Goal: Information Seeking & Learning: Learn about a topic

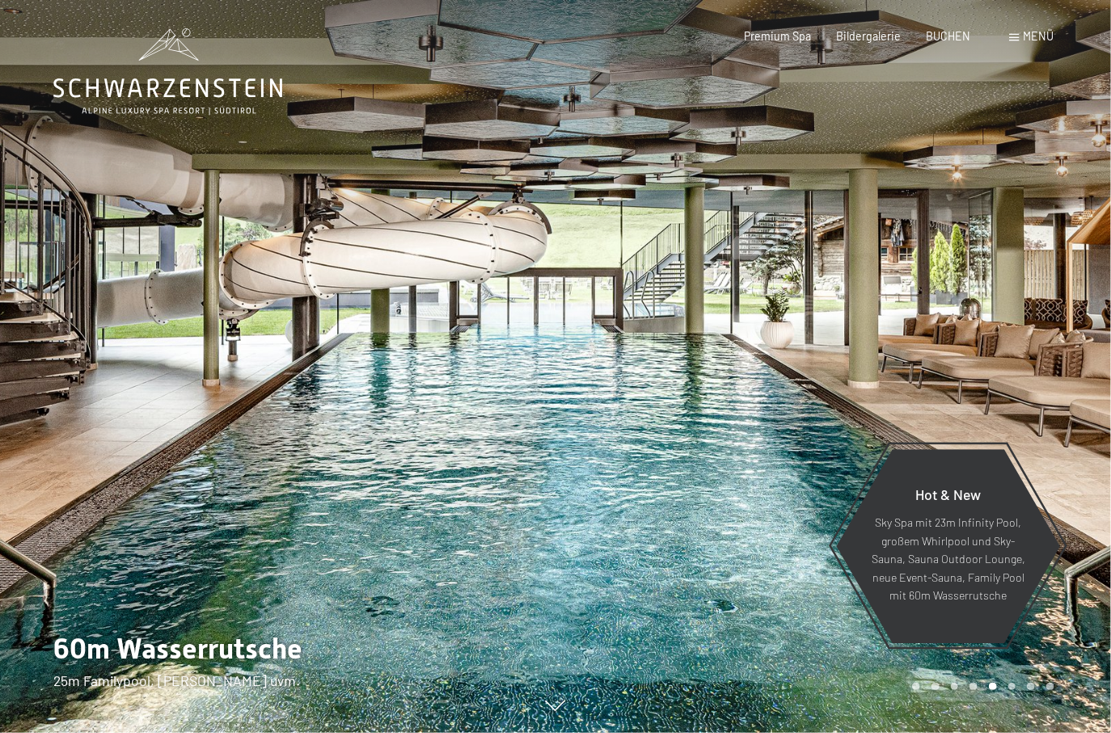
click at [170, 49] on icon at bounding box center [167, 71] width 229 height 87
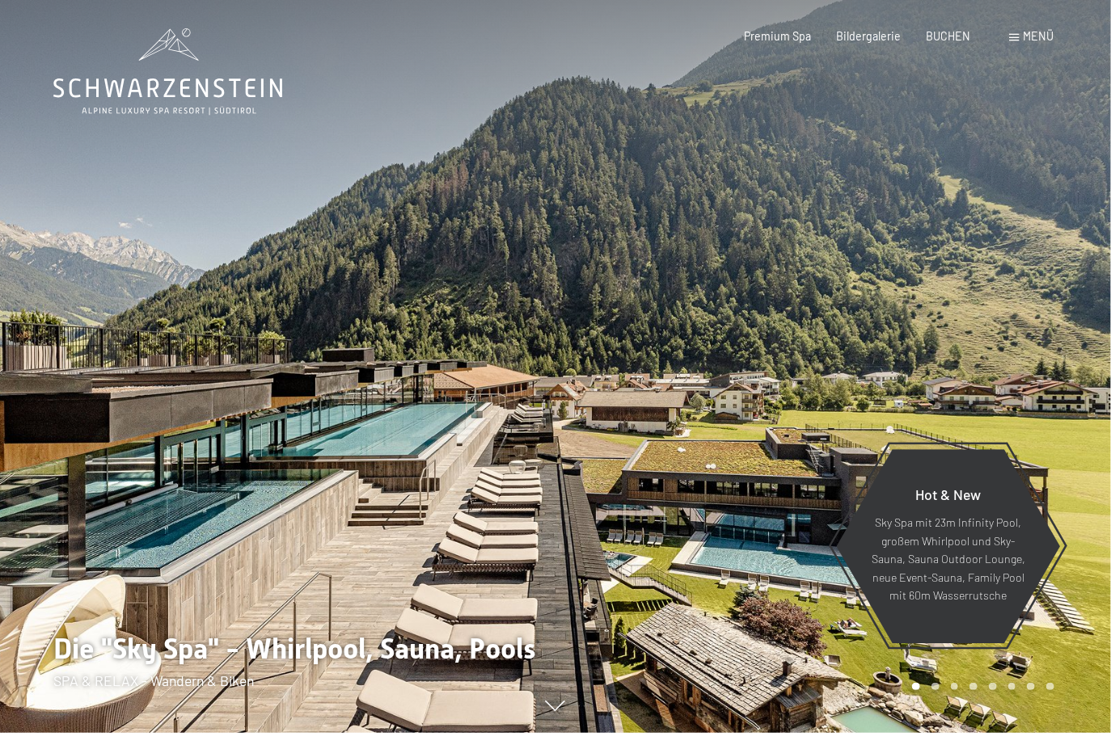
click at [1051, 686] on div "Carousel Page 8" at bounding box center [1050, 686] width 8 height 8
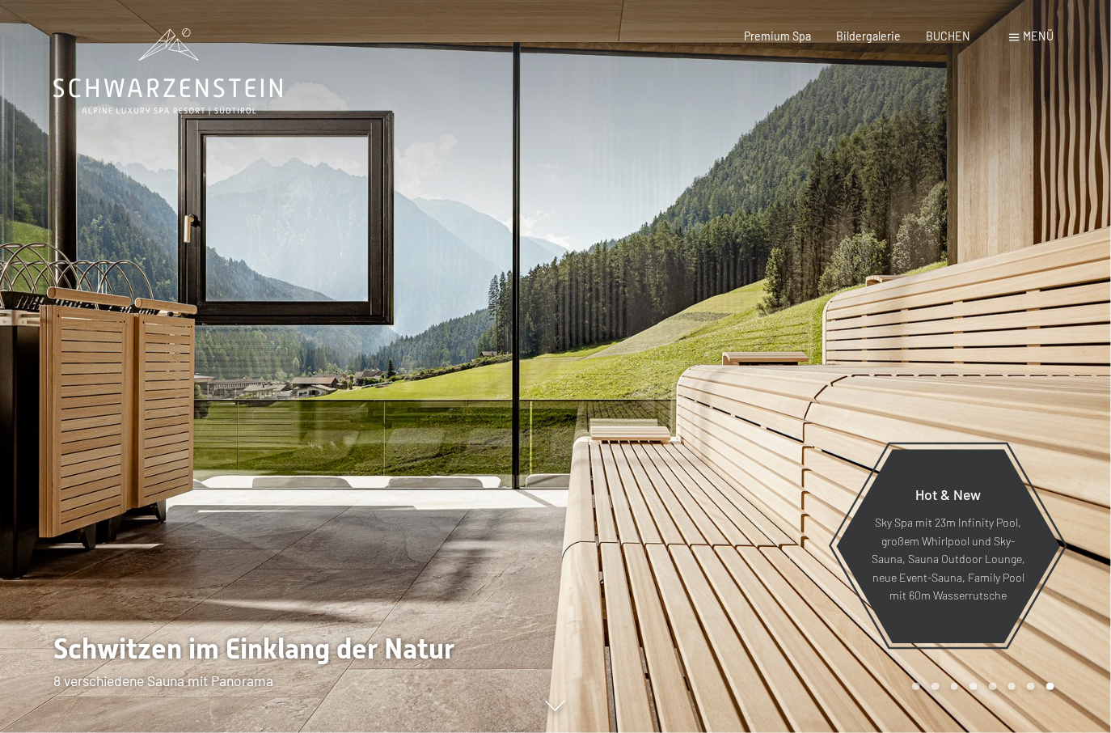
click at [1029, 686] on div "Carousel Page 7" at bounding box center [1031, 686] width 8 height 8
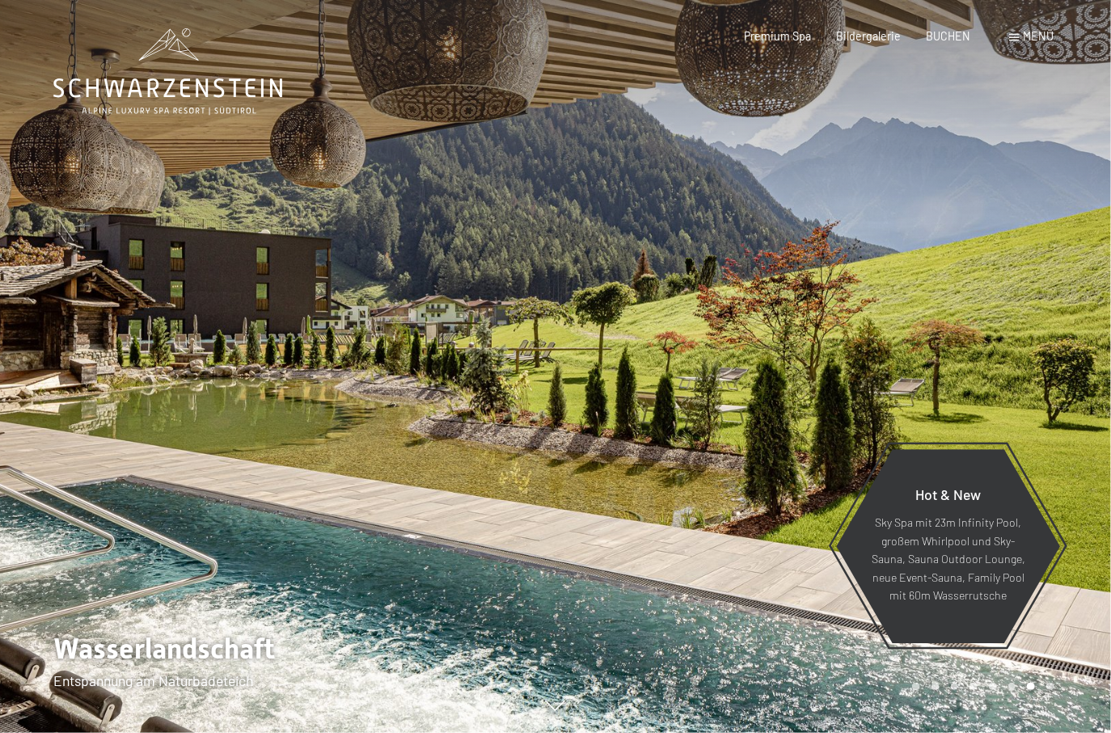
click at [915, 682] on div "Carousel Page 1" at bounding box center [916, 686] width 8 height 8
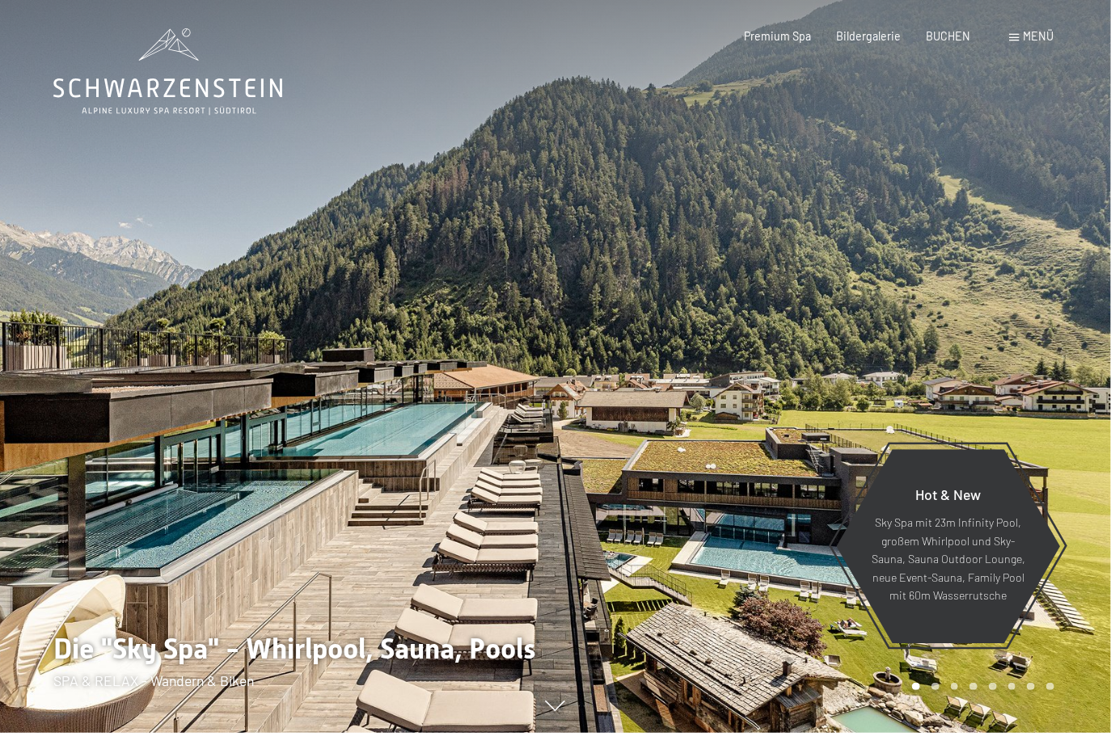
click at [936, 683] on div "Carousel Page 2" at bounding box center [935, 686] width 8 height 8
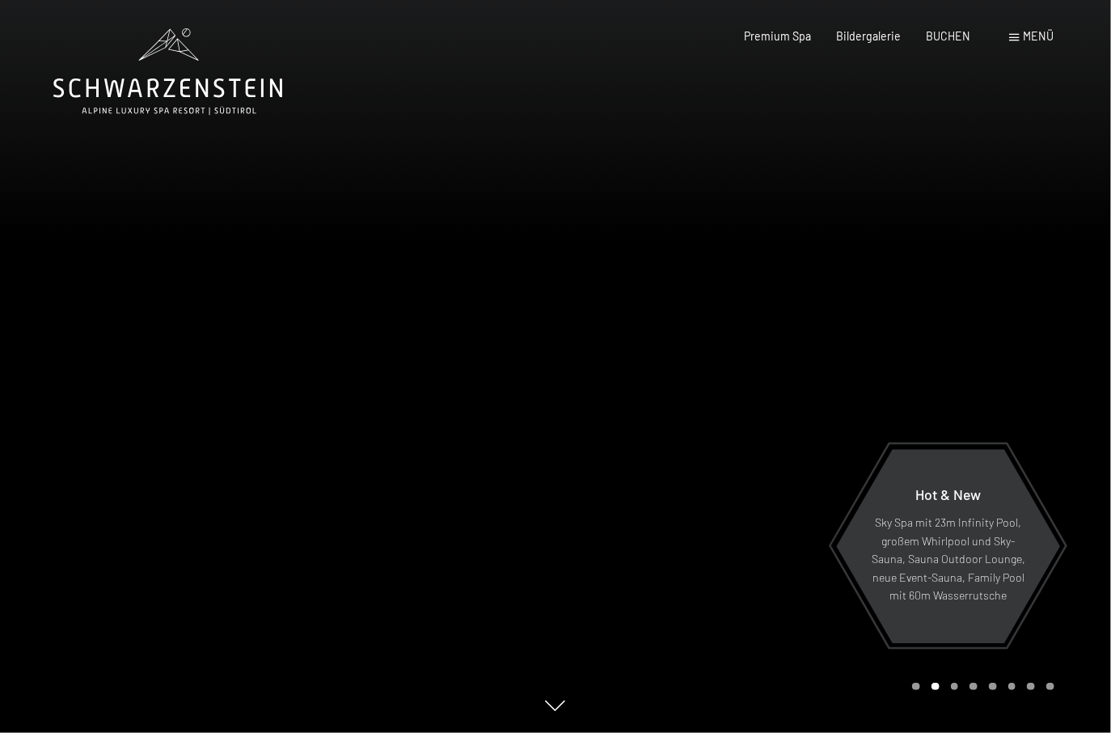
click at [954, 683] on div "Carousel Page 3" at bounding box center [955, 686] width 8 height 8
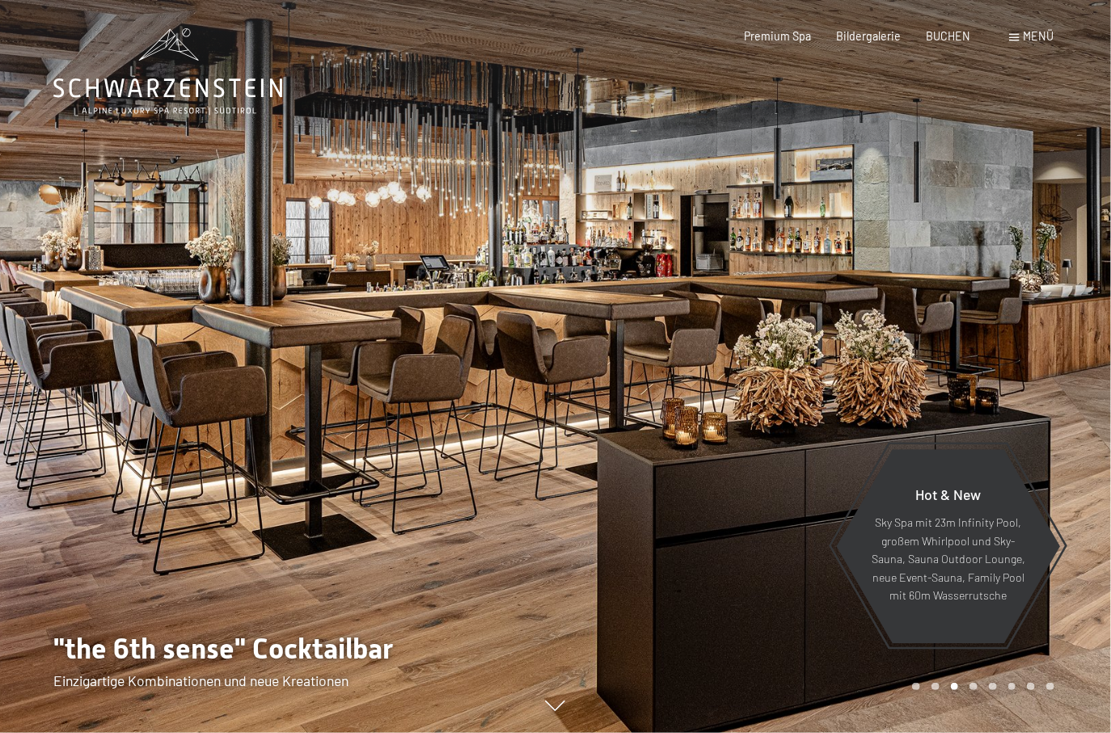
click at [977, 683] on div "Carousel Page 4" at bounding box center [973, 686] width 8 height 8
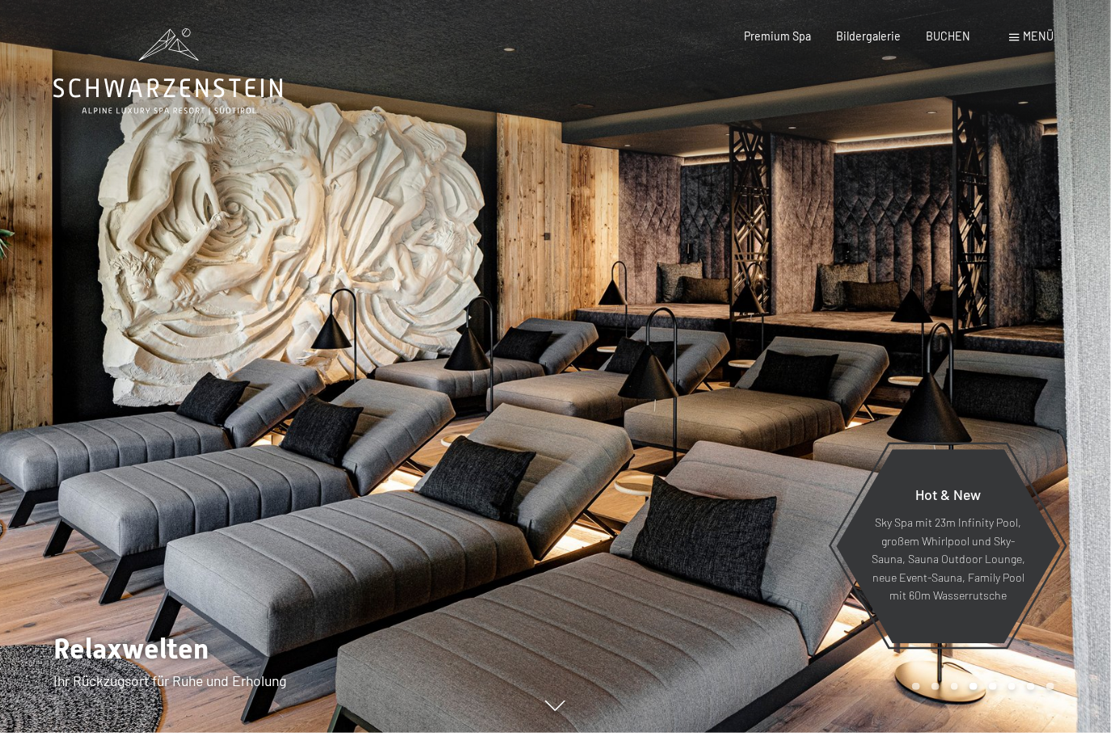
click at [990, 683] on div "Carousel Page 5" at bounding box center [993, 686] width 8 height 8
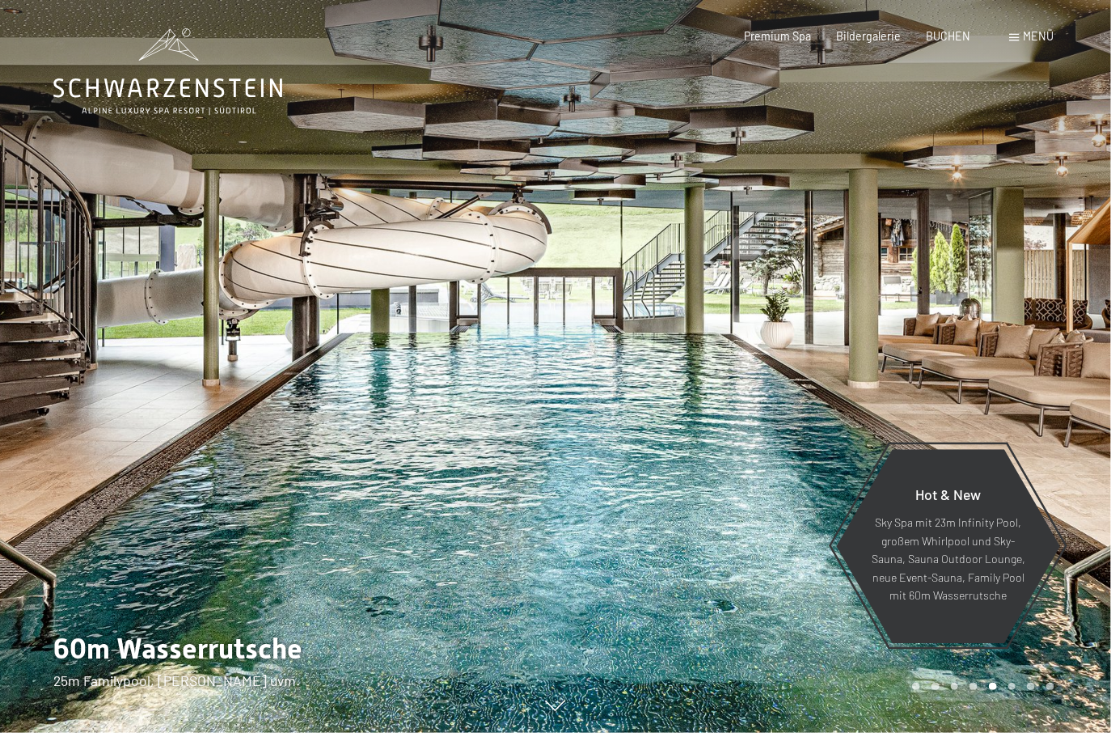
click at [1011, 683] on div "Carousel Page 6" at bounding box center [1012, 686] width 8 height 8
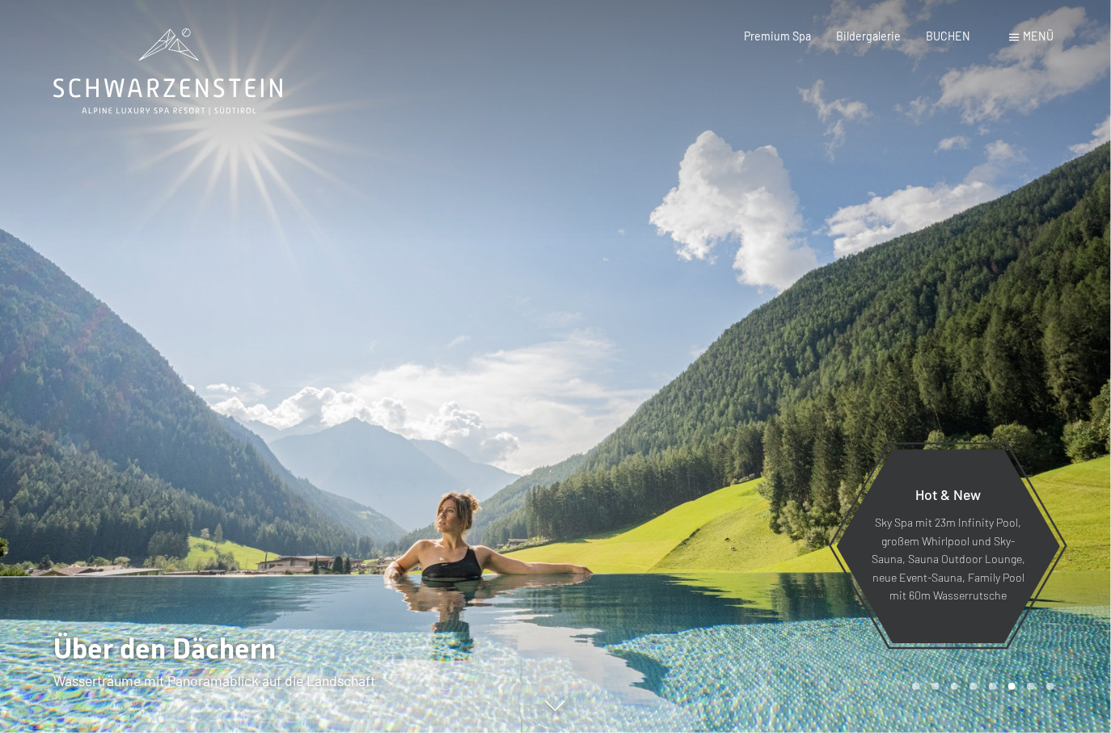
click at [915, 684] on div "Carousel Page 1" at bounding box center [916, 686] width 8 height 8
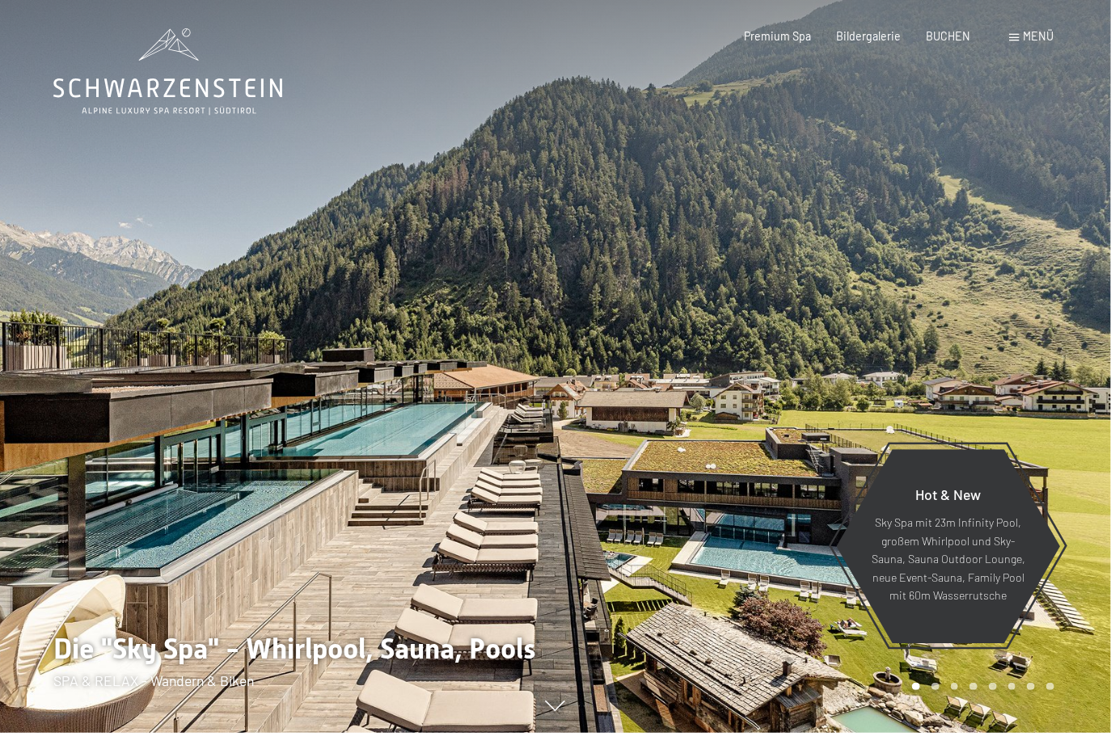
click at [1049, 685] on div "Carousel Page 8" at bounding box center [1050, 686] width 8 height 8
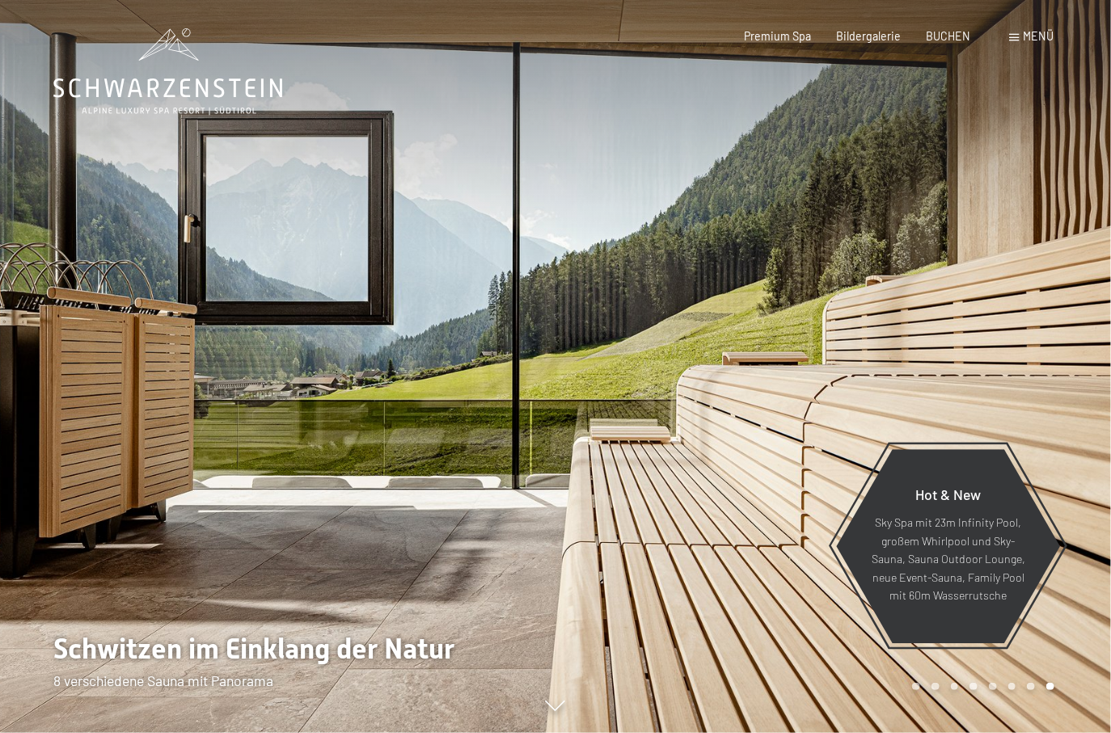
click at [1031, 685] on div "Carousel Page 7" at bounding box center [1031, 686] width 8 height 8
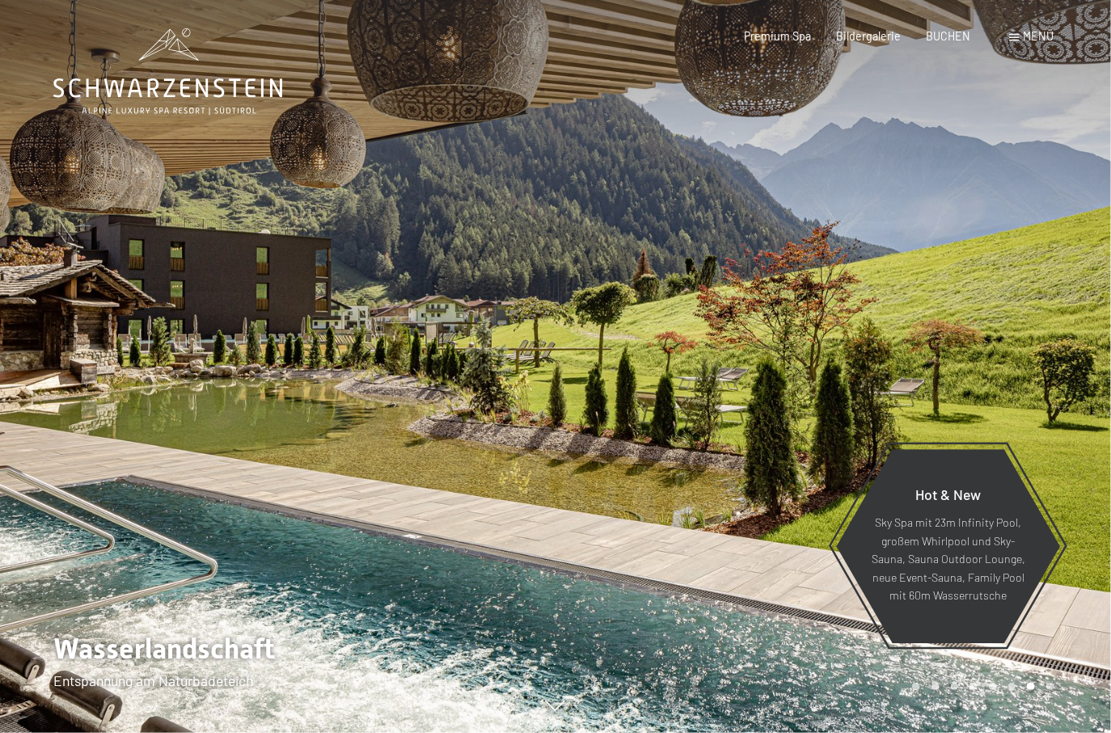
click at [1009, 685] on div "Carousel Page 6" at bounding box center [1012, 686] width 8 height 8
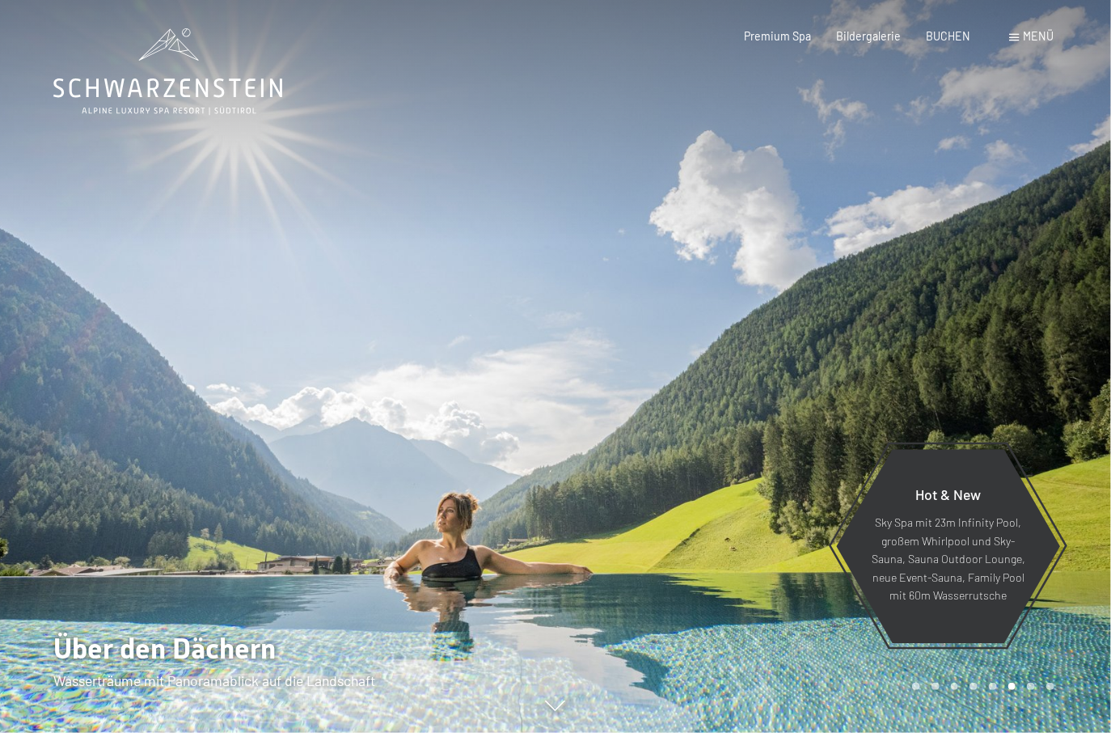
click at [995, 685] on div "Carousel Page 5" at bounding box center [993, 686] width 8 height 8
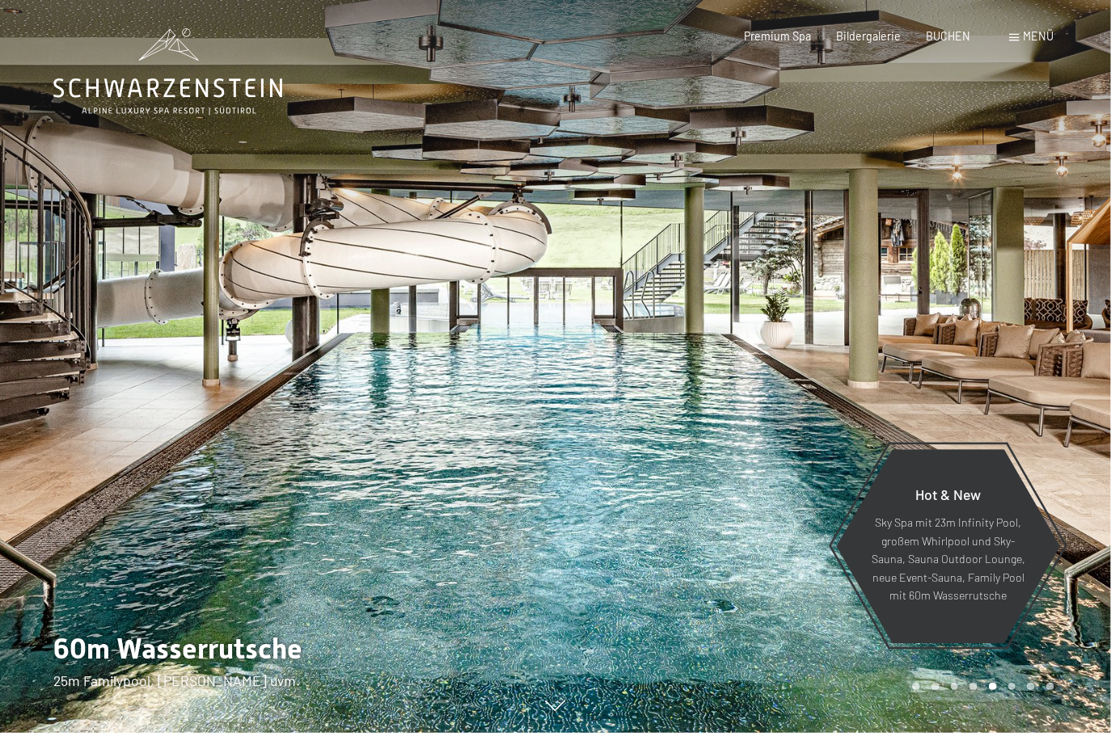
drag, startPoint x: 630, startPoint y: 435, endPoint x: 615, endPoint y: 437, distance: 14.6
click at [615, 437] on div at bounding box center [834, 366] width 556 height 733
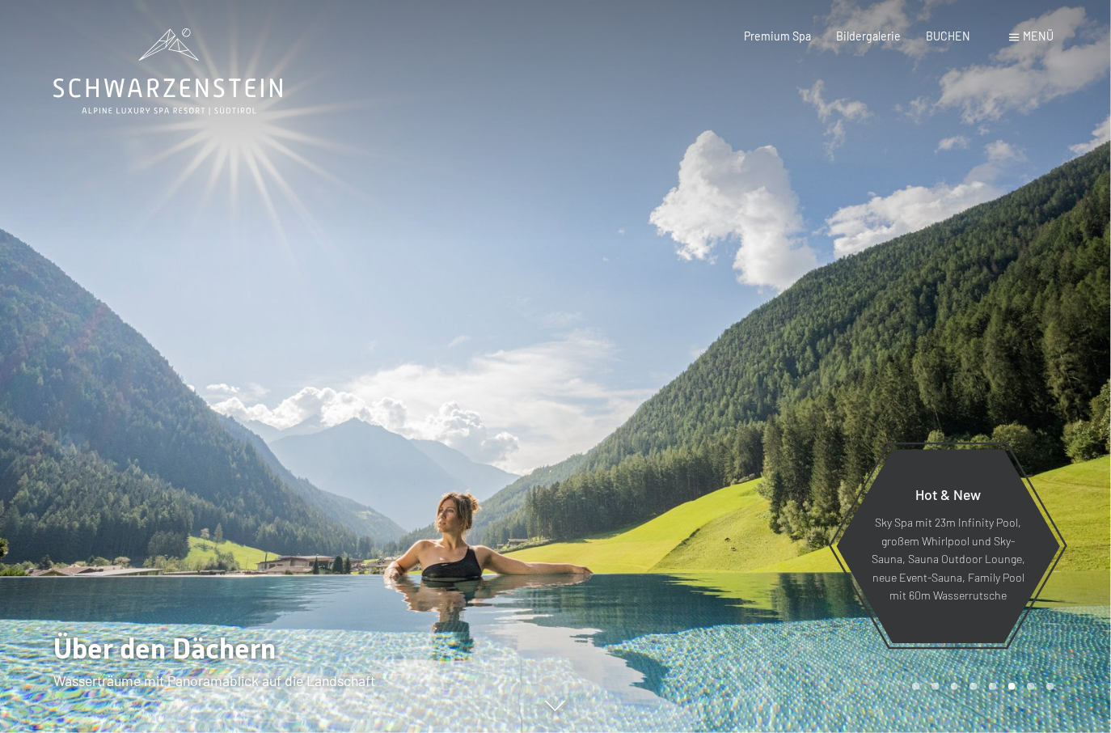
click at [994, 687] on div "Carousel Page 5" at bounding box center [993, 686] width 8 height 8
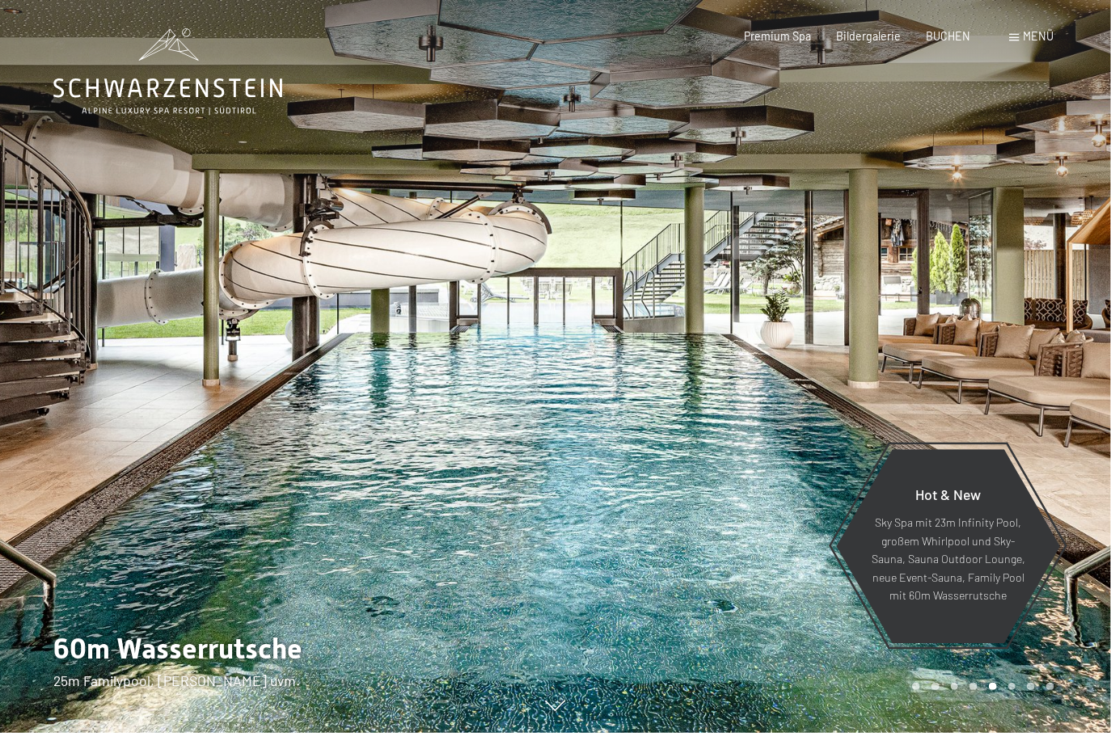
click at [937, 683] on div "Carousel Page 2" at bounding box center [935, 686] width 8 height 8
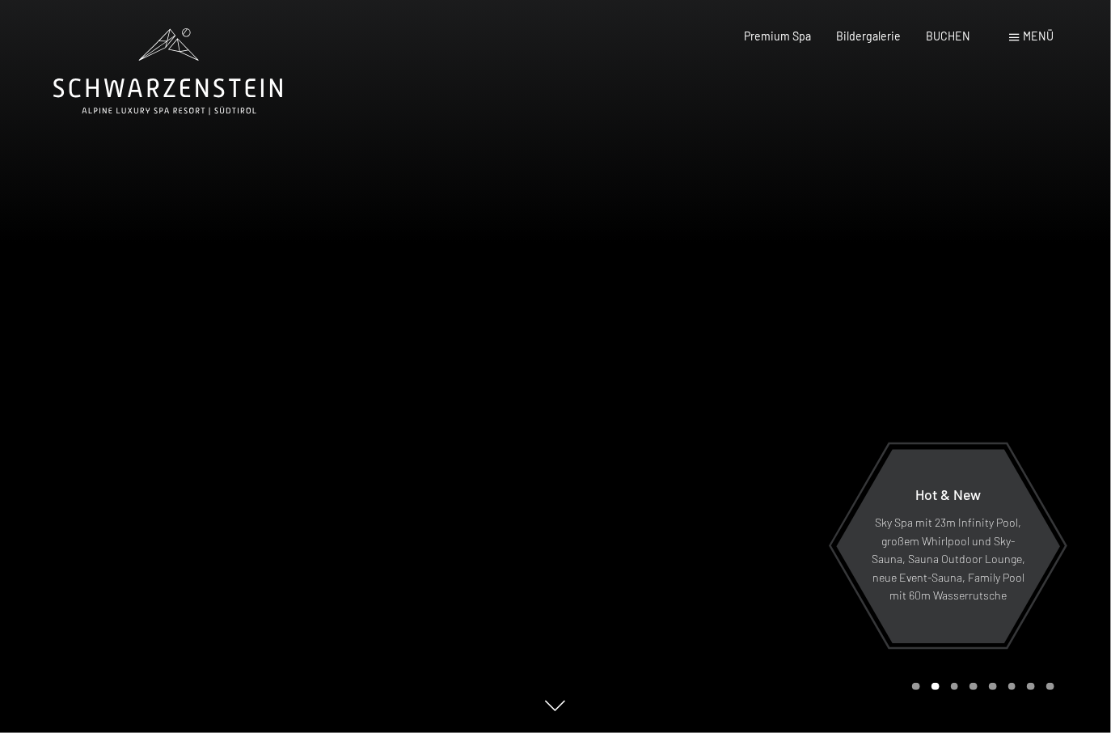
click at [918, 686] on div "Carousel Page 1" at bounding box center [916, 686] width 8 height 8
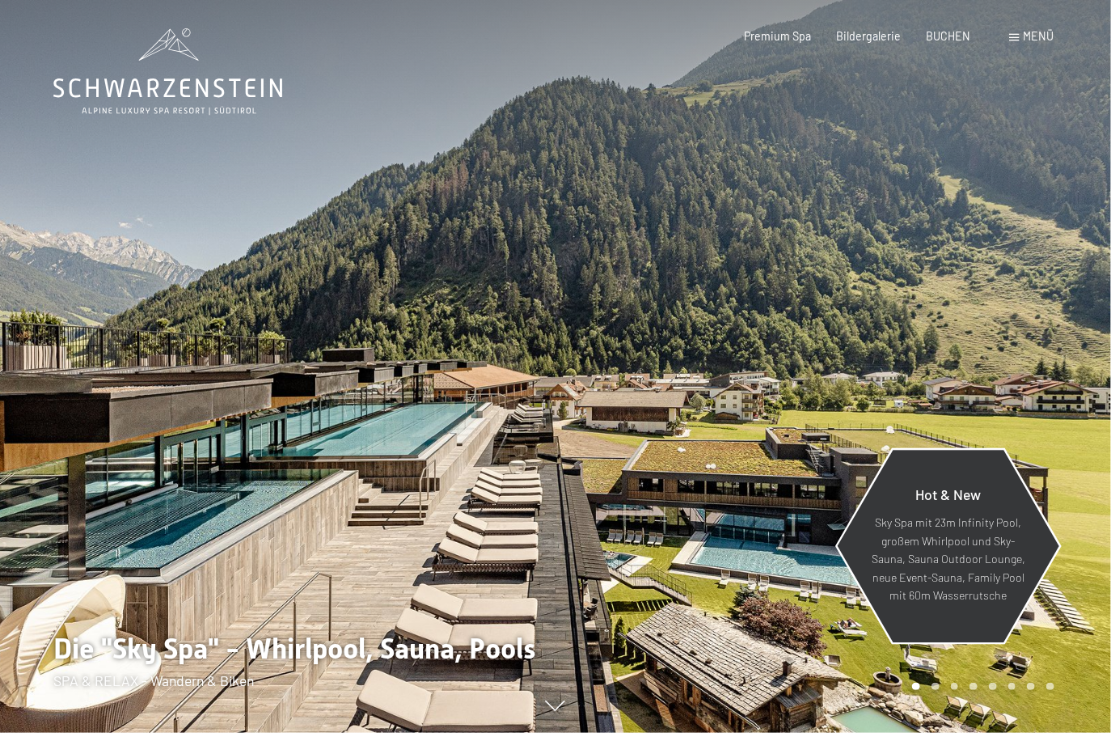
click at [903, 518] on p "Sky Spa mit 23m Infinity Pool, großem Whirlpool und Sky-Sauna, Sauna Outdoor Lo…" at bounding box center [948, 559] width 154 height 91
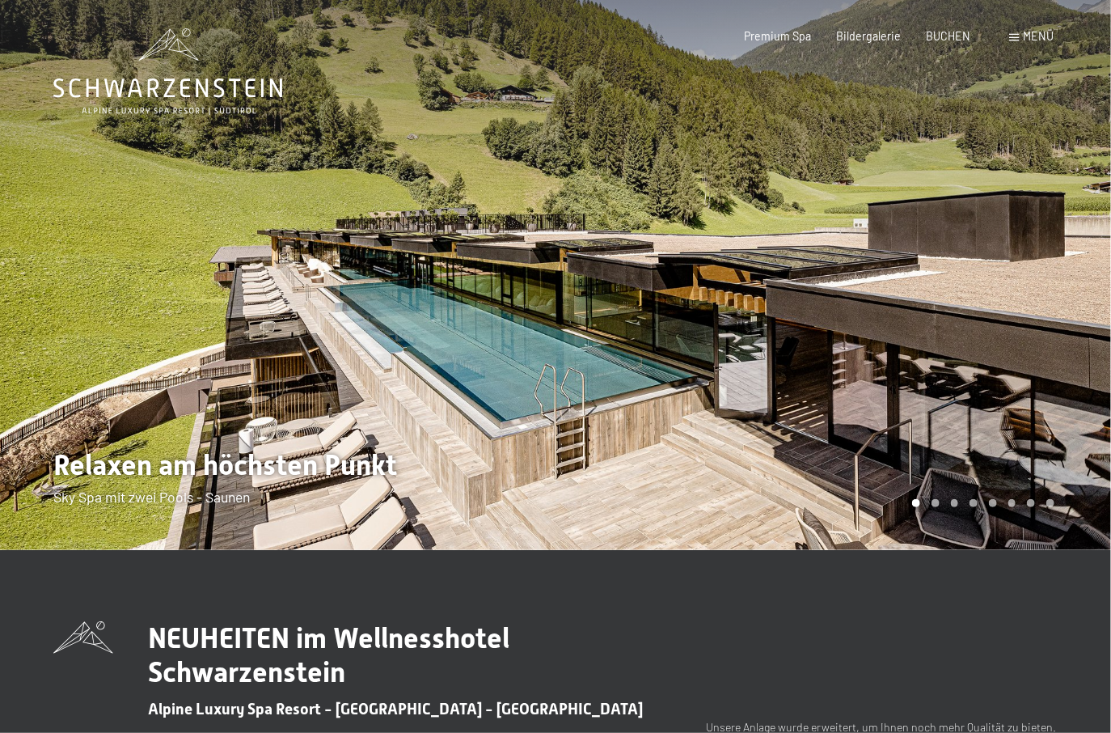
click at [1050, 505] on div "Carousel Page 8" at bounding box center [1050, 503] width 8 height 8
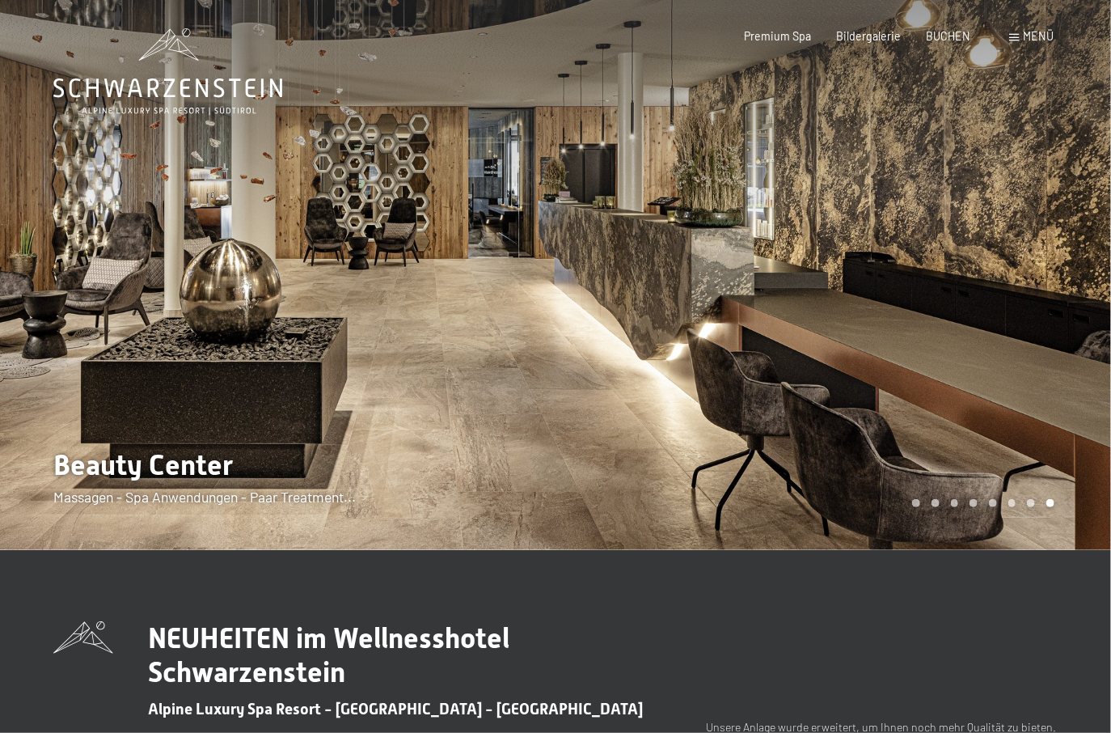
click at [1032, 502] on div "Carousel Page 7" at bounding box center [1031, 503] width 8 height 8
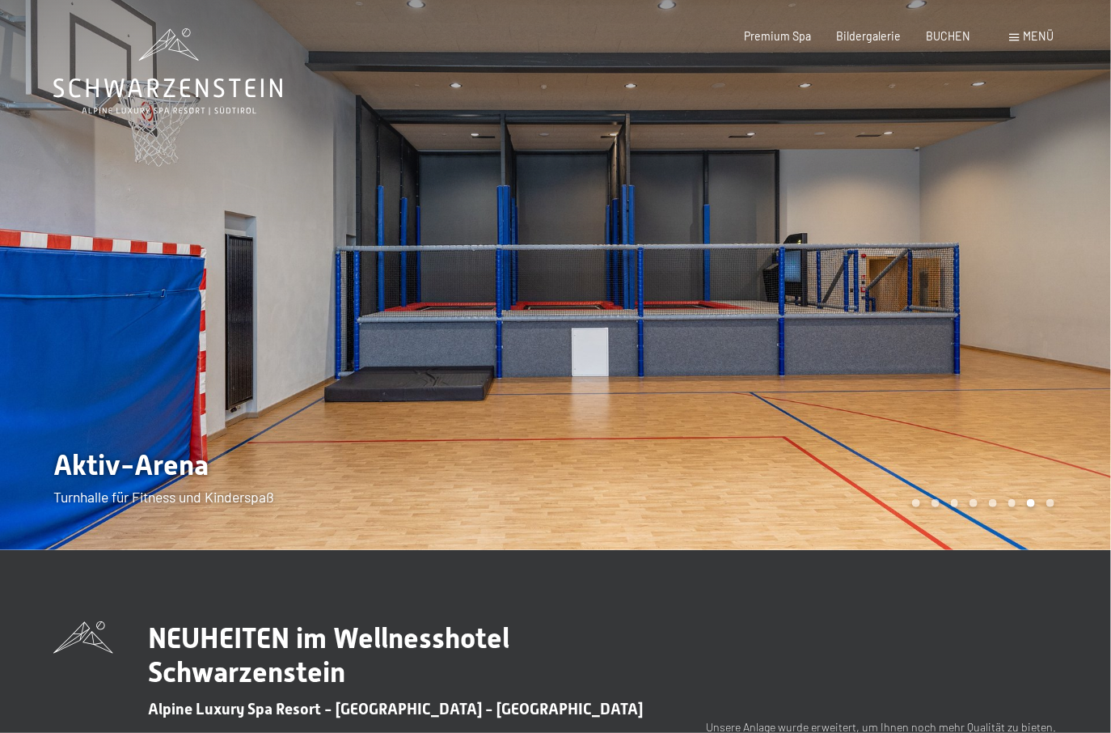
click at [1012, 500] on div "Carousel Page 6" at bounding box center [1012, 503] width 8 height 8
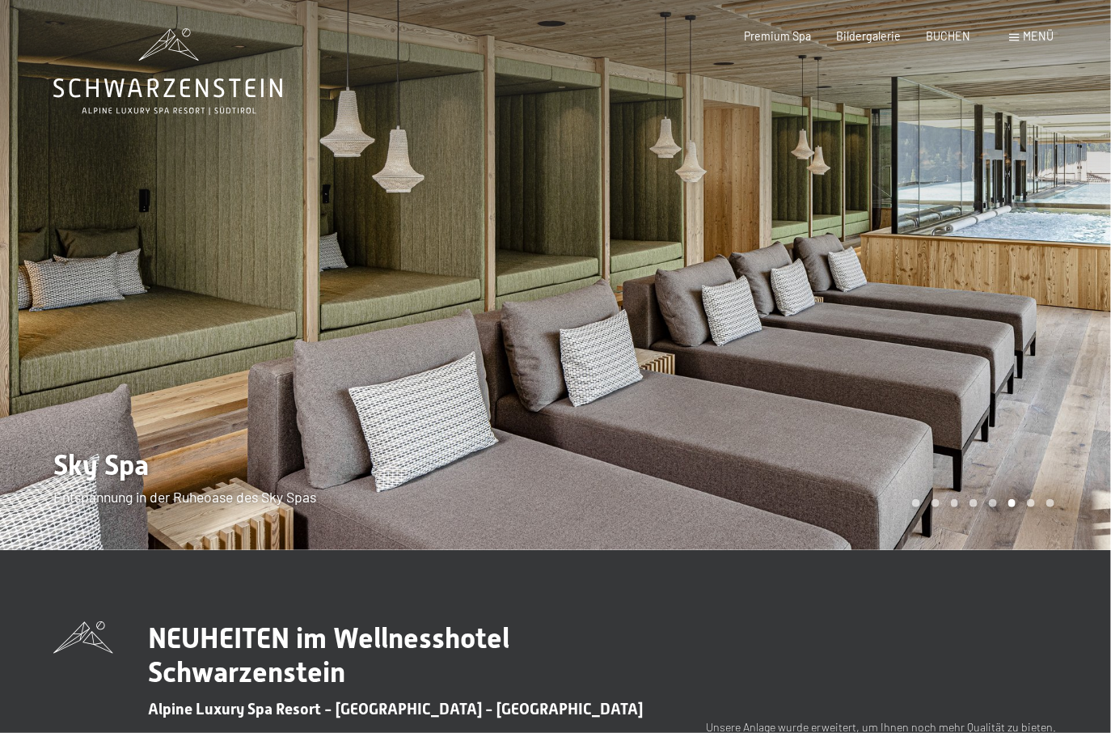
click at [993, 499] on div "Carousel Page 5" at bounding box center [993, 503] width 8 height 8
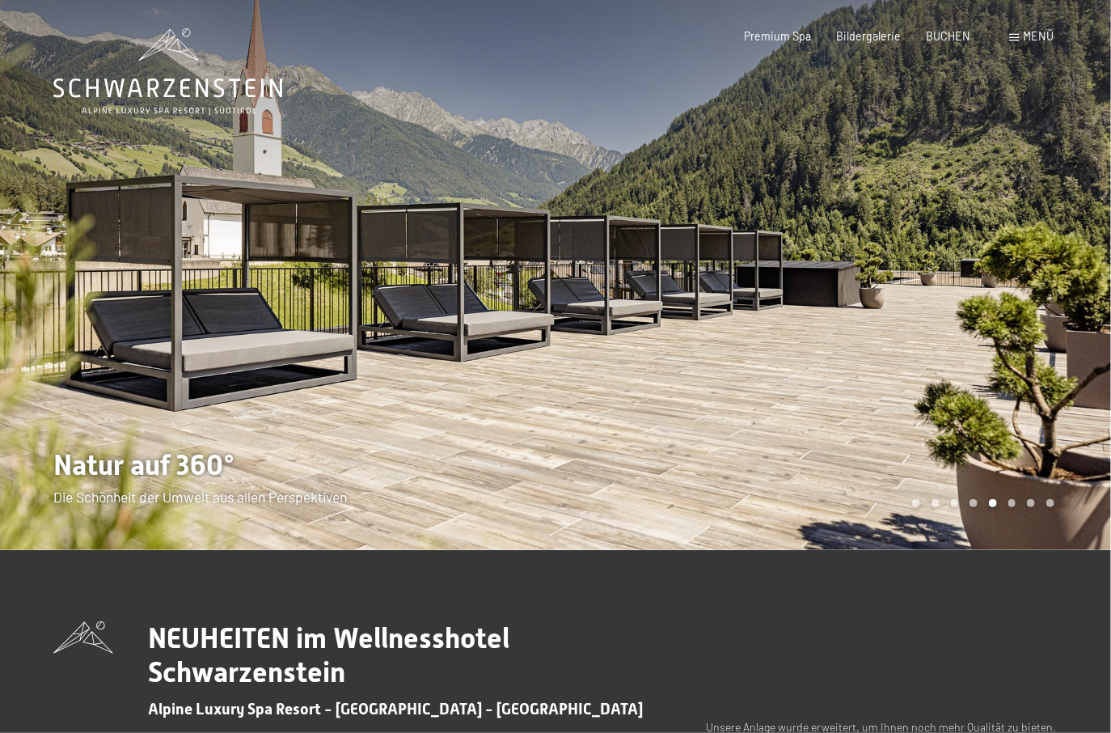
click at [1009, 501] on div "Carousel Page 6" at bounding box center [1012, 503] width 8 height 8
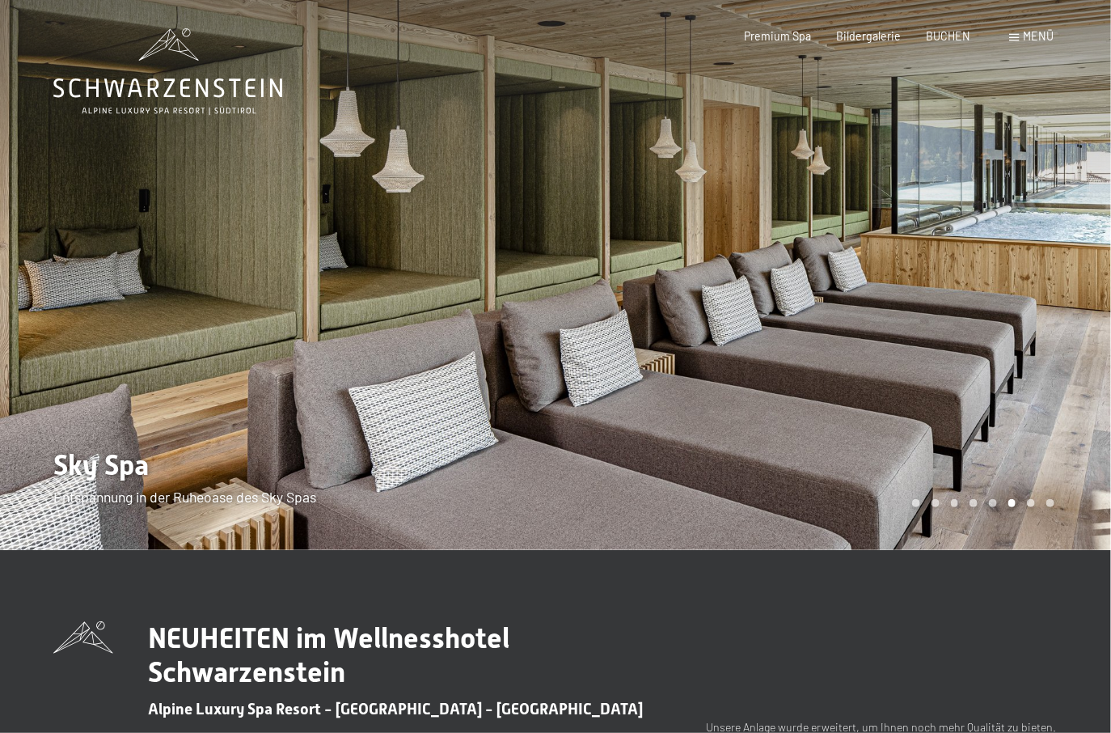
click at [990, 505] on div "Carousel Page 5" at bounding box center [993, 503] width 8 height 8
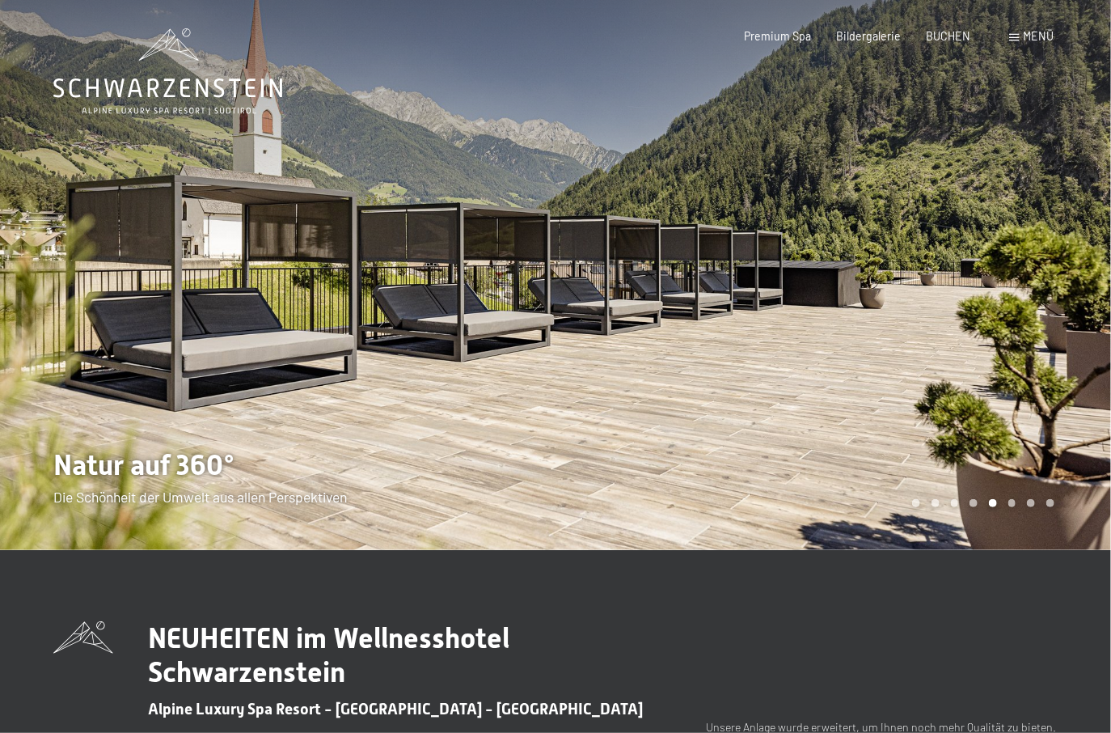
click at [974, 505] on div "Carousel Page 4" at bounding box center [973, 503] width 8 height 8
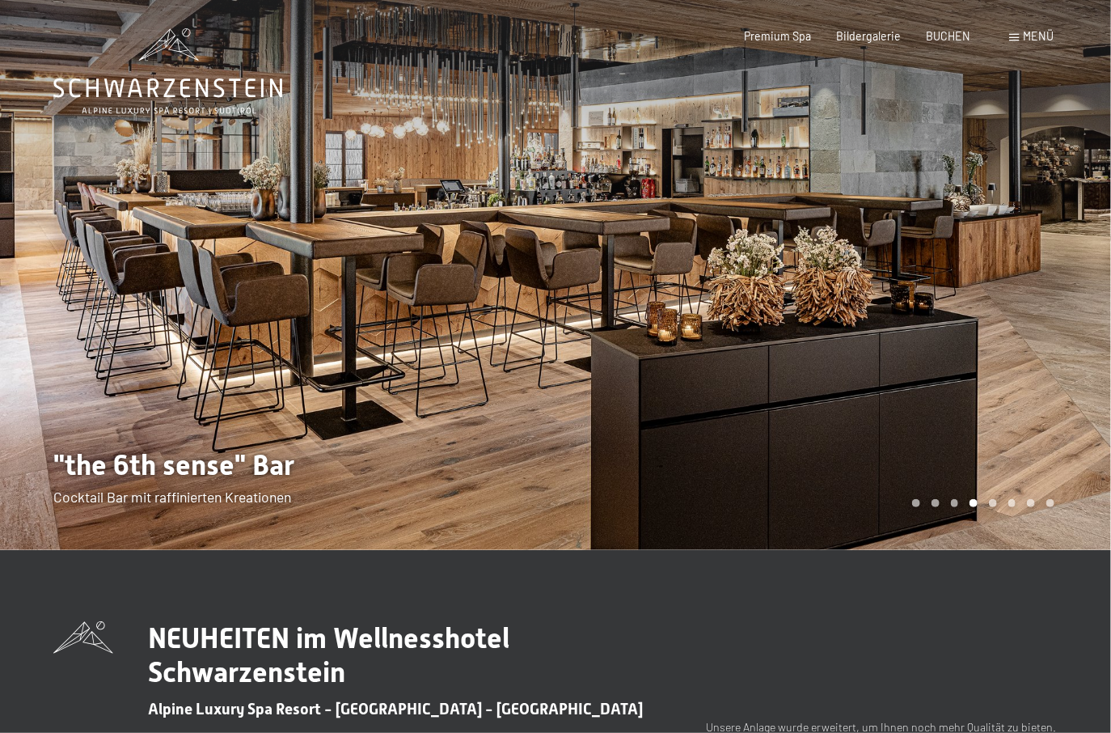
click at [953, 504] on div "Carousel Page 3" at bounding box center [955, 503] width 8 height 8
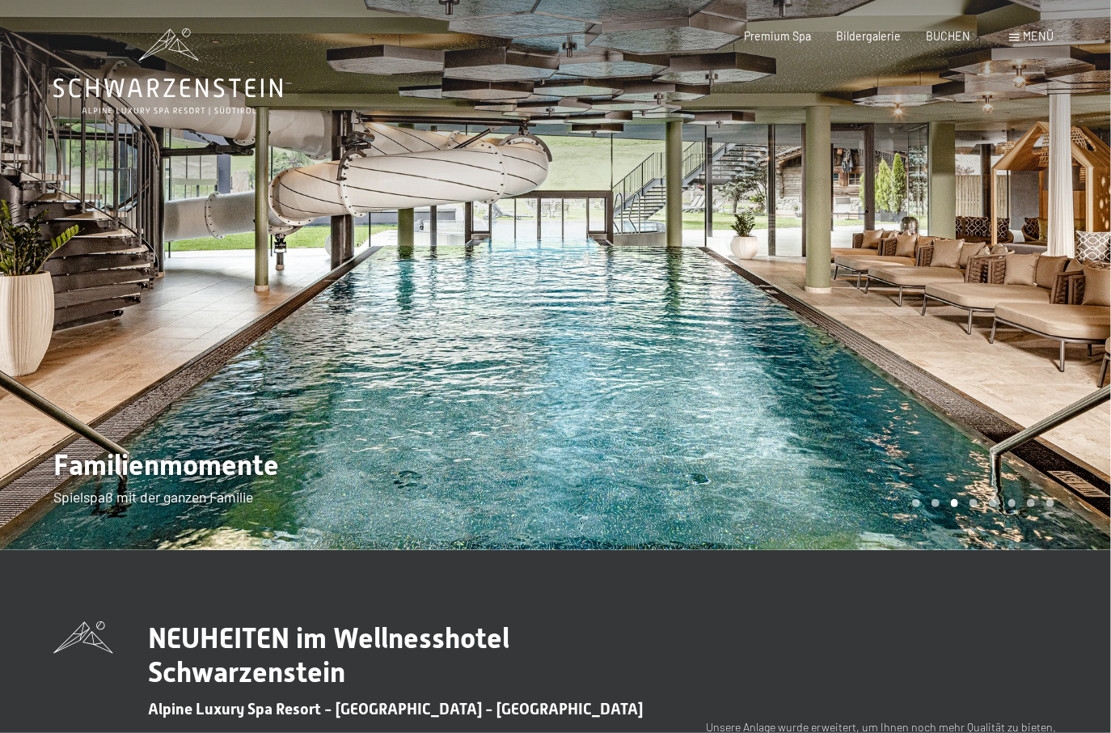
click at [935, 502] on div "Carousel Page 2" at bounding box center [935, 503] width 8 height 8
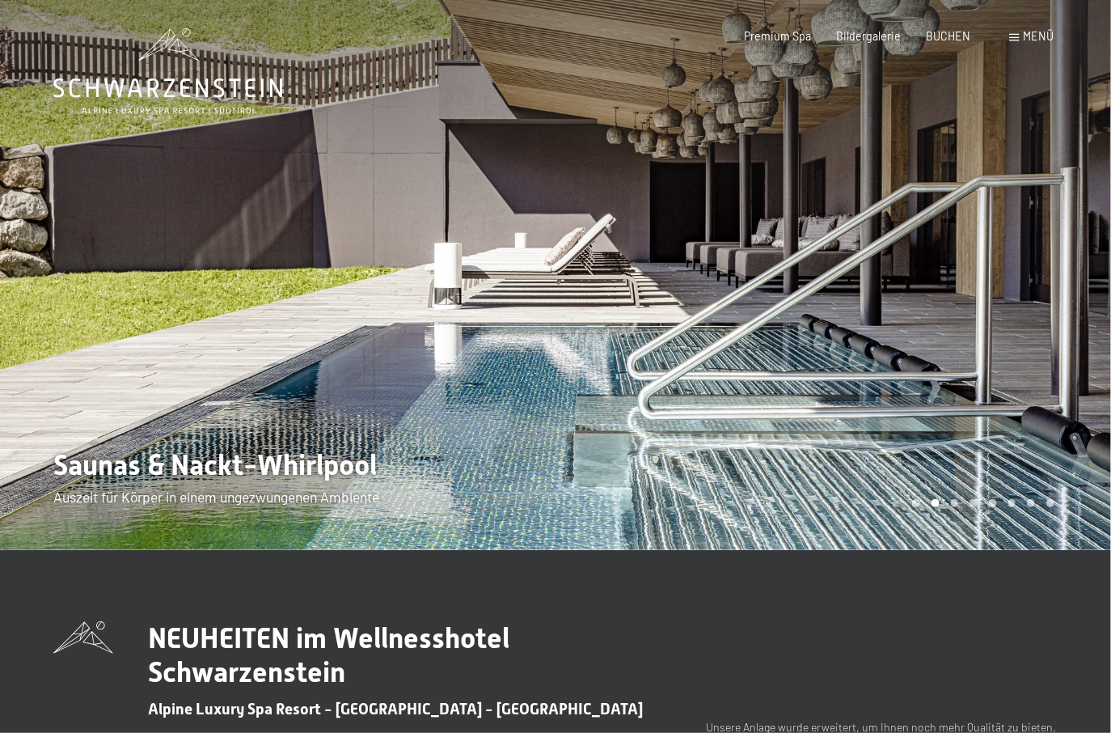
click at [917, 502] on div "Carousel Page 1" at bounding box center [916, 503] width 8 height 8
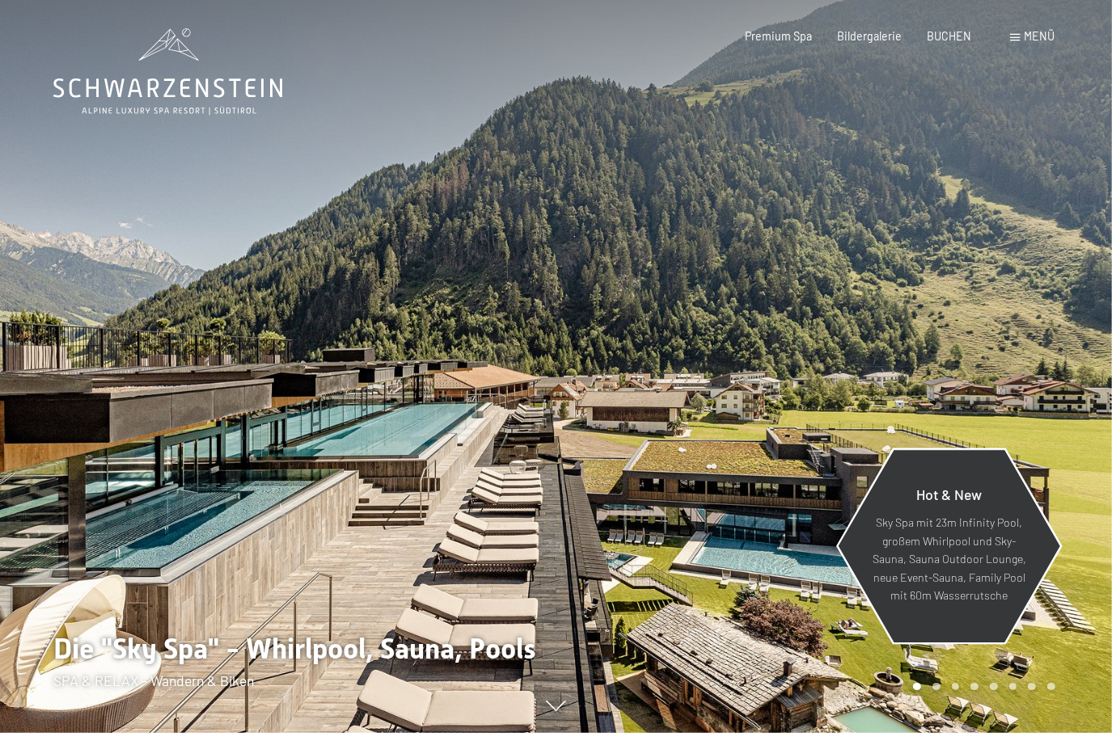
click at [913, 528] on p "Sky Spa mit 23m Infinity Pool, großem Whirlpool und Sky-Sauna, Sauna Outdoor Lo…" at bounding box center [949, 559] width 154 height 91
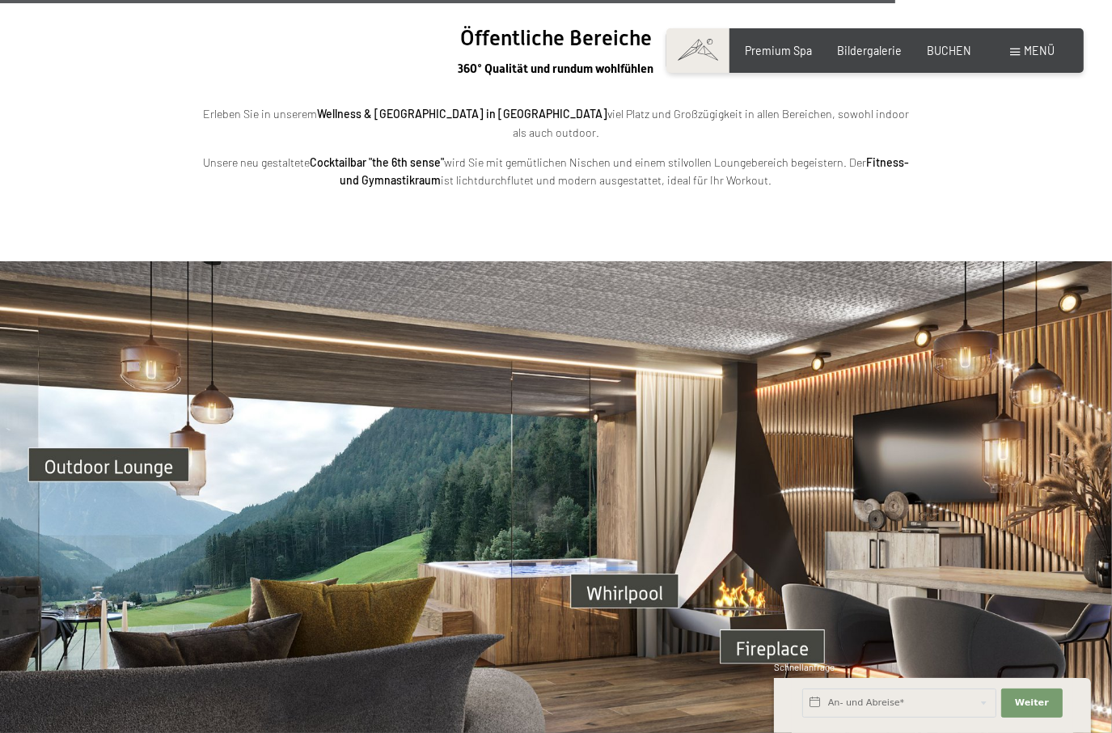
scroll to position [4528, 0]
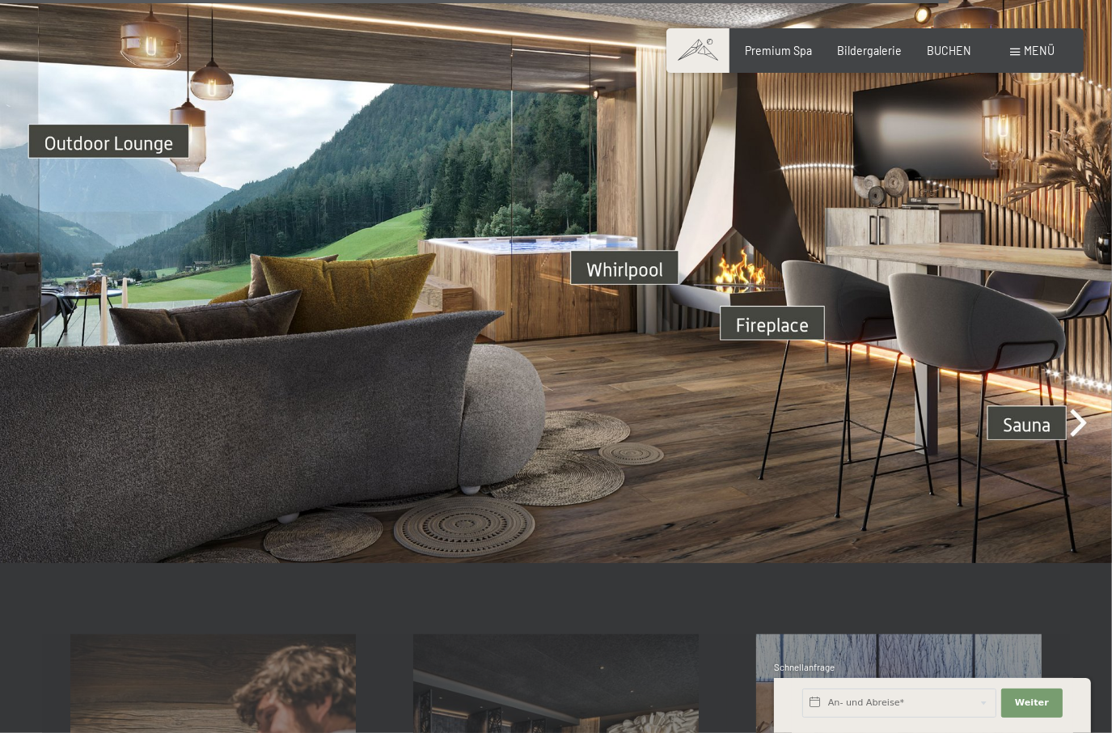
click at [615, 251] on img at bounding box center [556, 250] width 1112 height 625
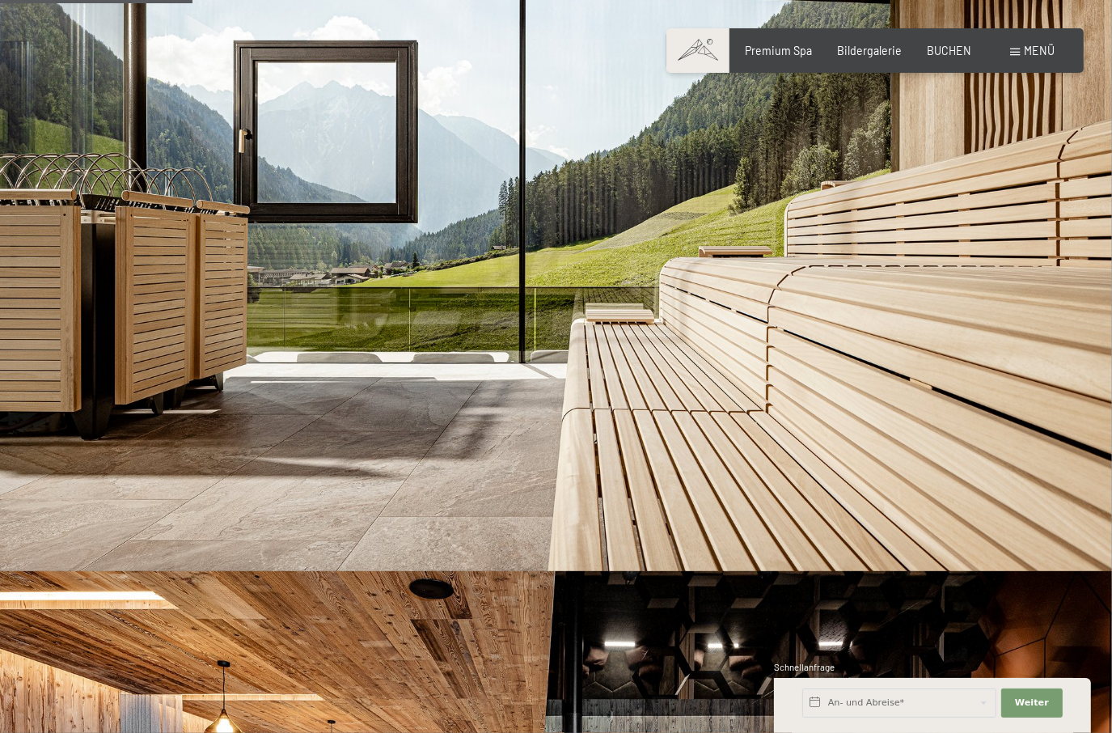
scroll to position [931, 0]
